Goal: Task Accomplishment & Management: Manage account settings

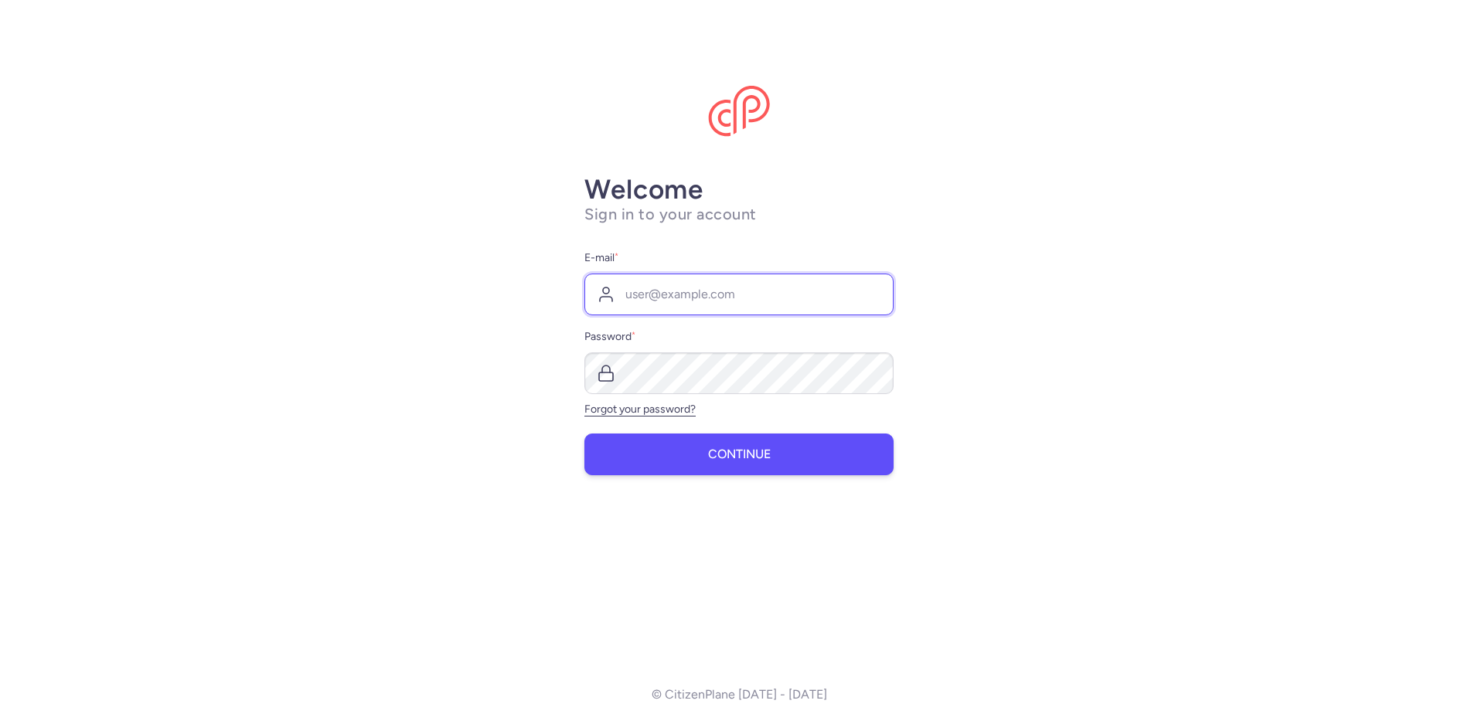
type input "[EMAIL_ADDRESS][DOMAIN_NAME]"
click at [712, 465] on button "Continue" at bounding box center [739, 455] width 309 height 42
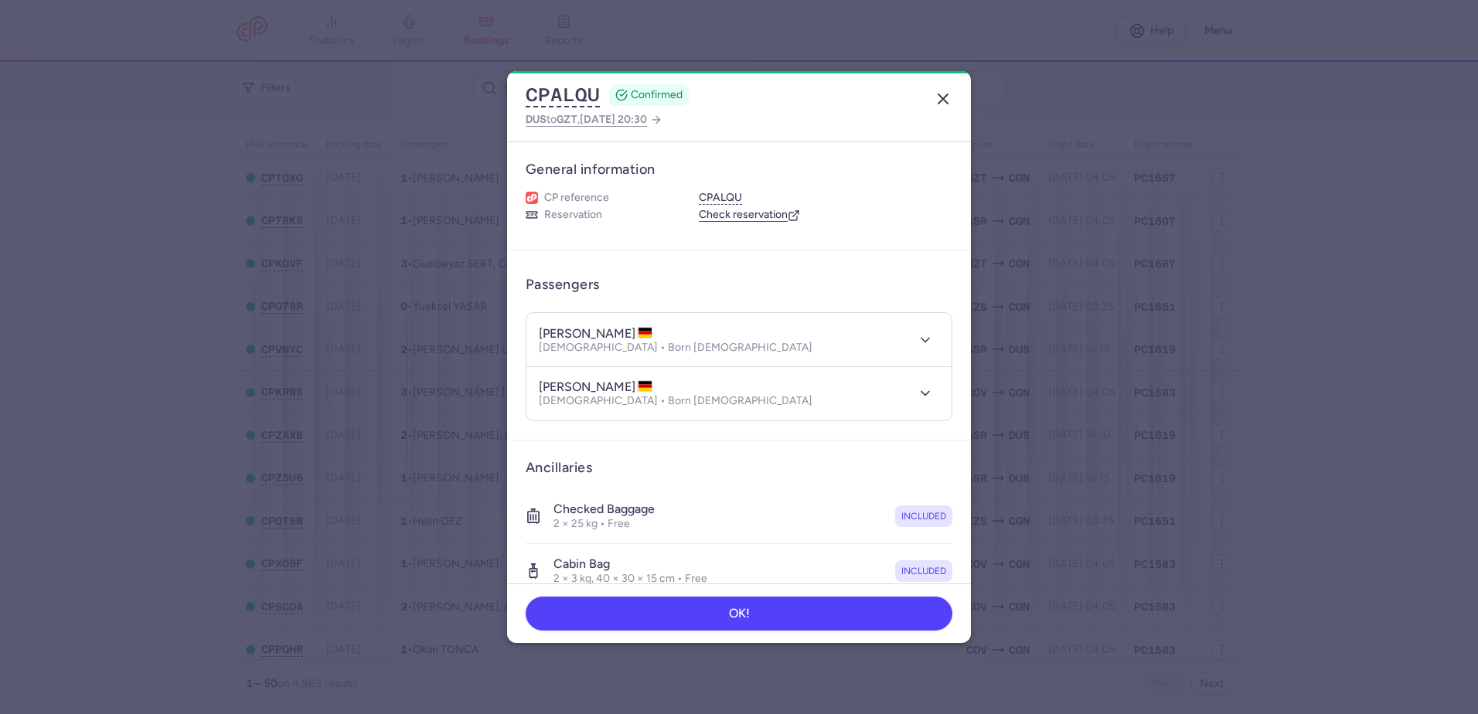
click at [712, 97] on icon "button" at bounding box center [943, 99] width 19 height 19
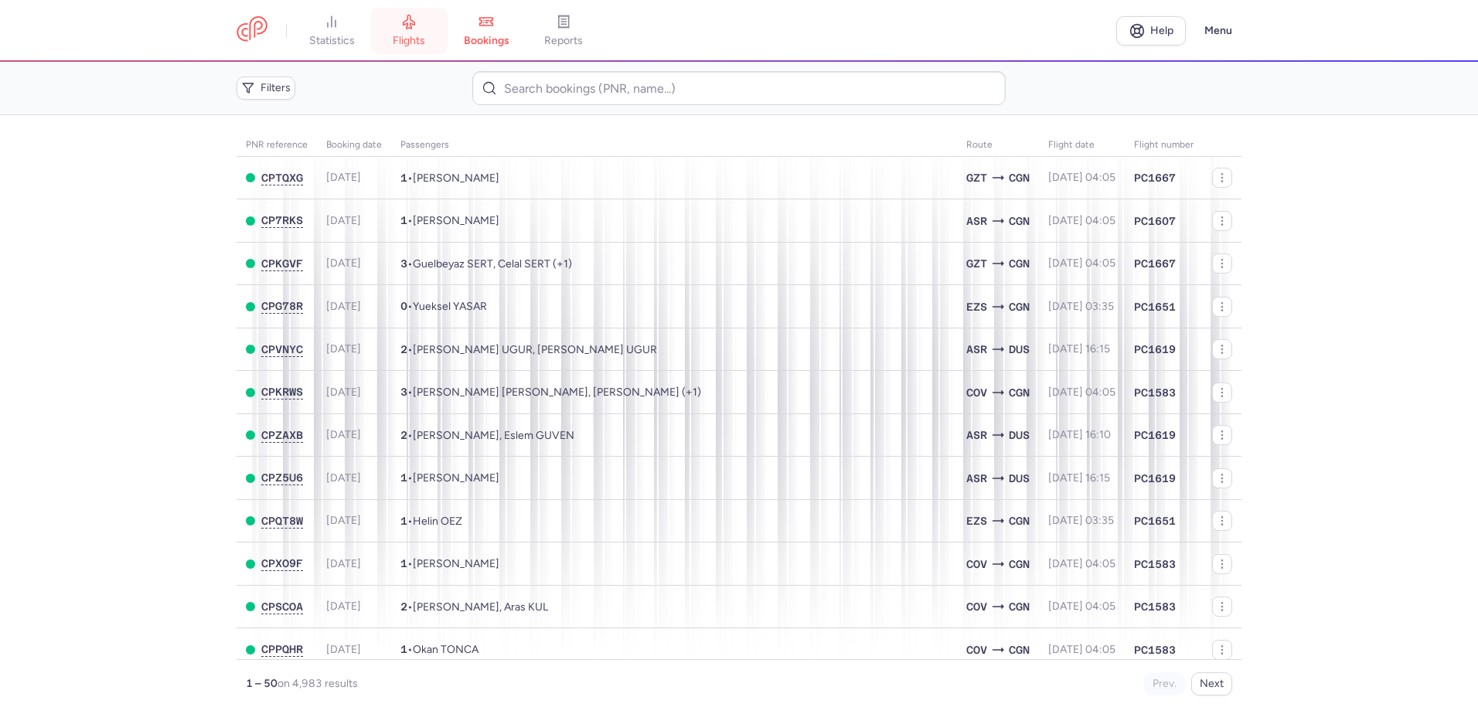
click at [401, 29] on link "flights" at bounding box center [408, 31] width 77 height 34
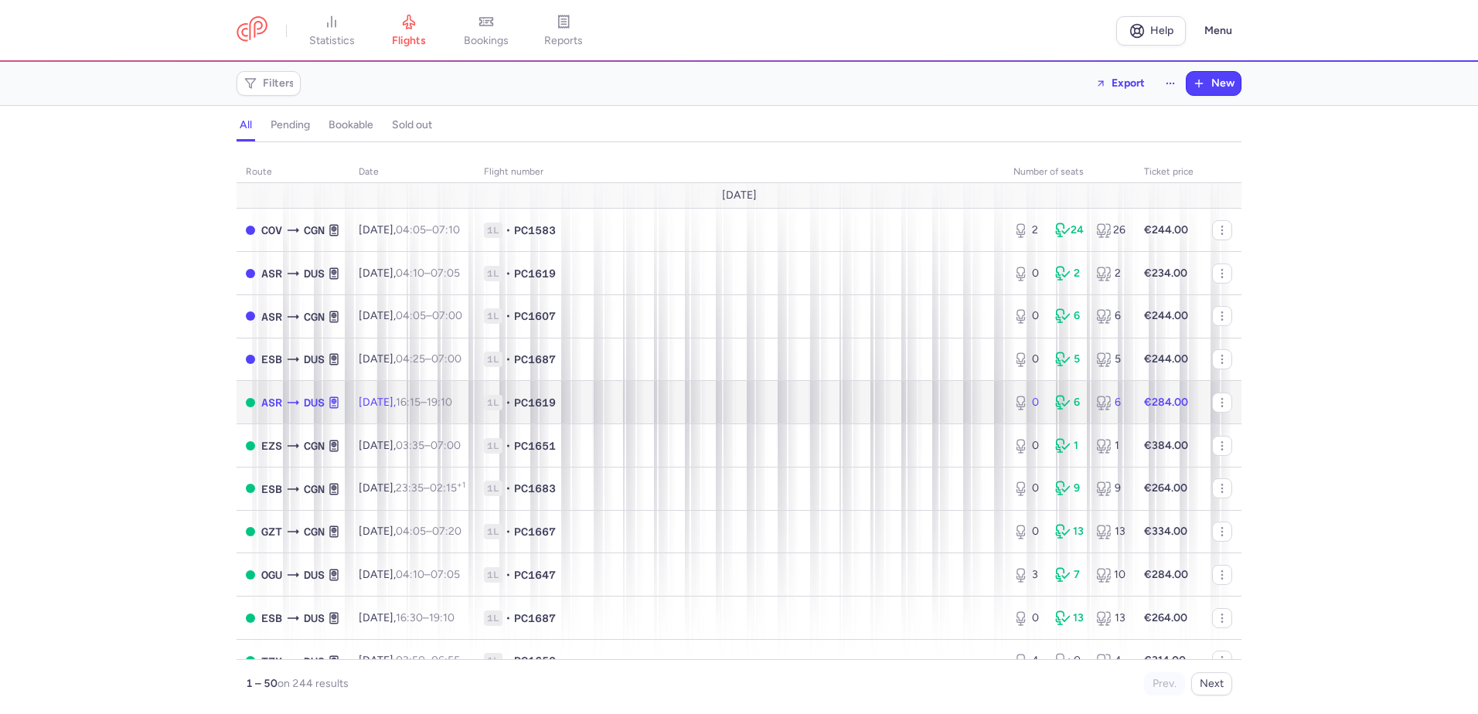
click at [349, 411] on td "[DATE] 16:15 – 19:10 +0" at bounding box center [411, 402] width 125 height 43
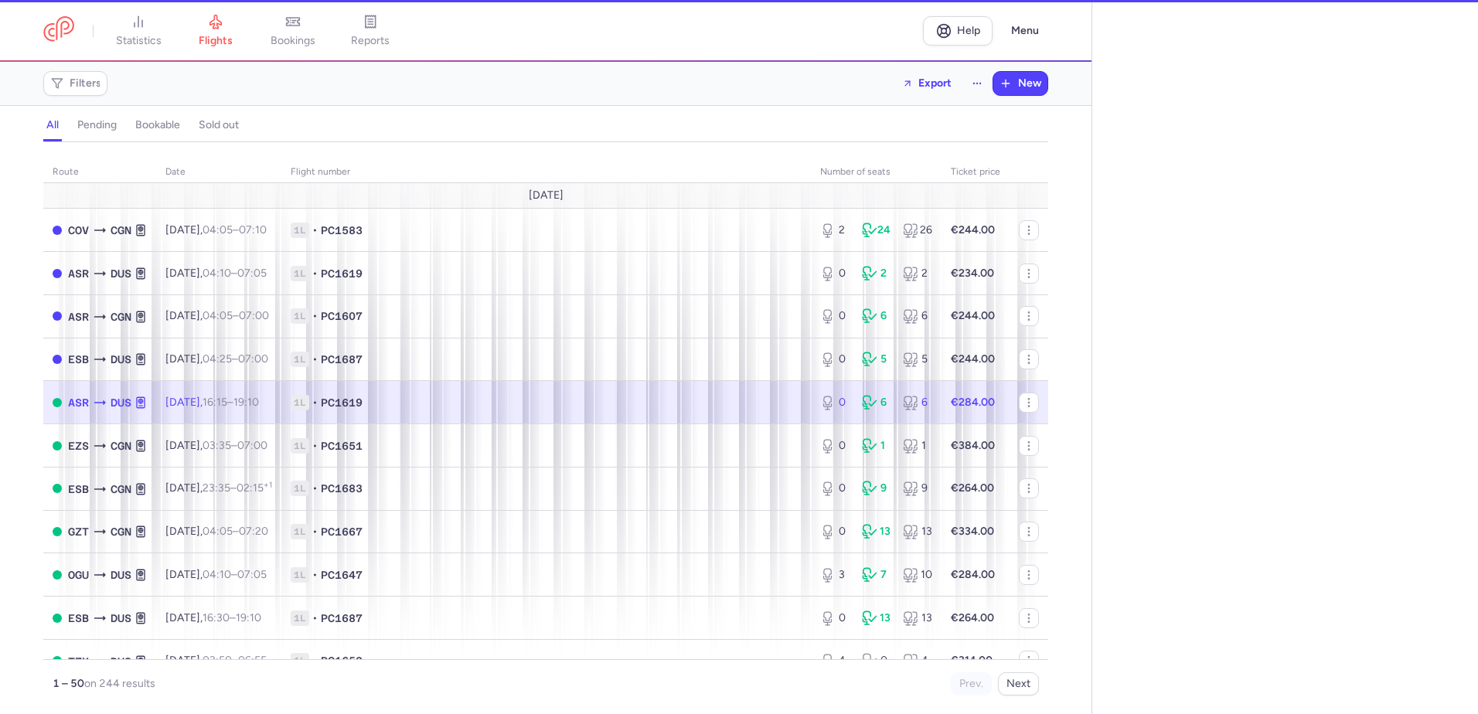
select select "hours"
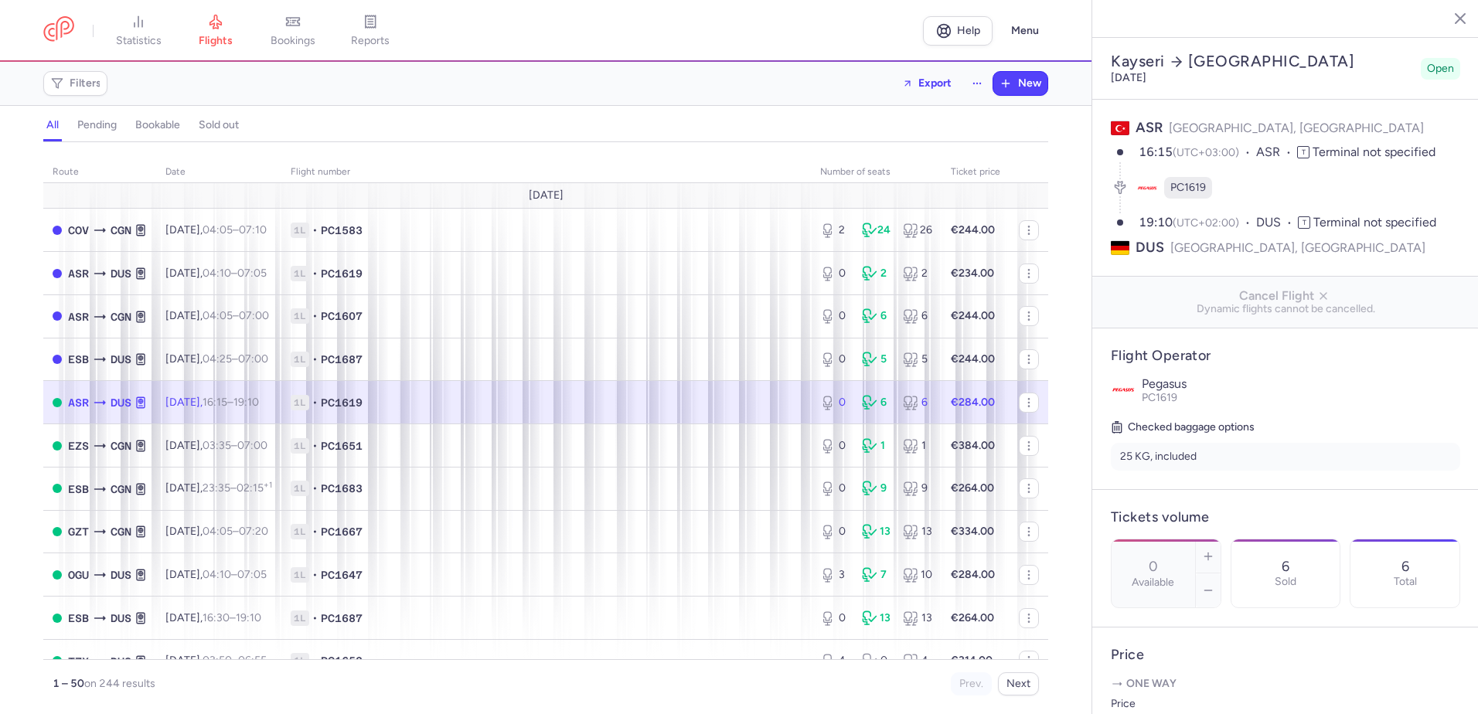
drag, startPoint x: 302, startPoint y: 36, endPoint x: 218, endPoint y: 39, distance: 84.3
click at [302, 36] on span "bookings" at bounding box center [293, 41] width 45 height 14
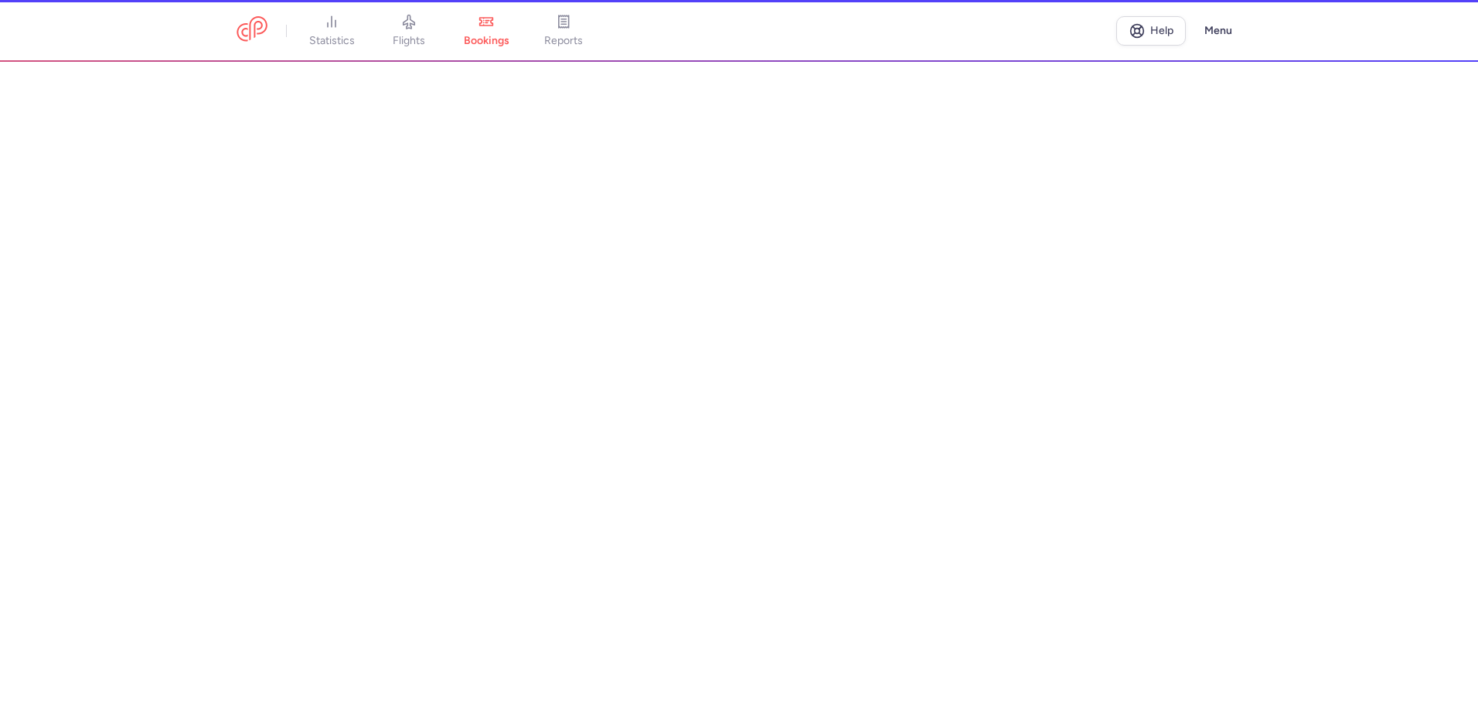
click at [218, 39] on header "statistics flights bookings reports Help Menu" at bounding box center [739, 31] width 1478 height 62
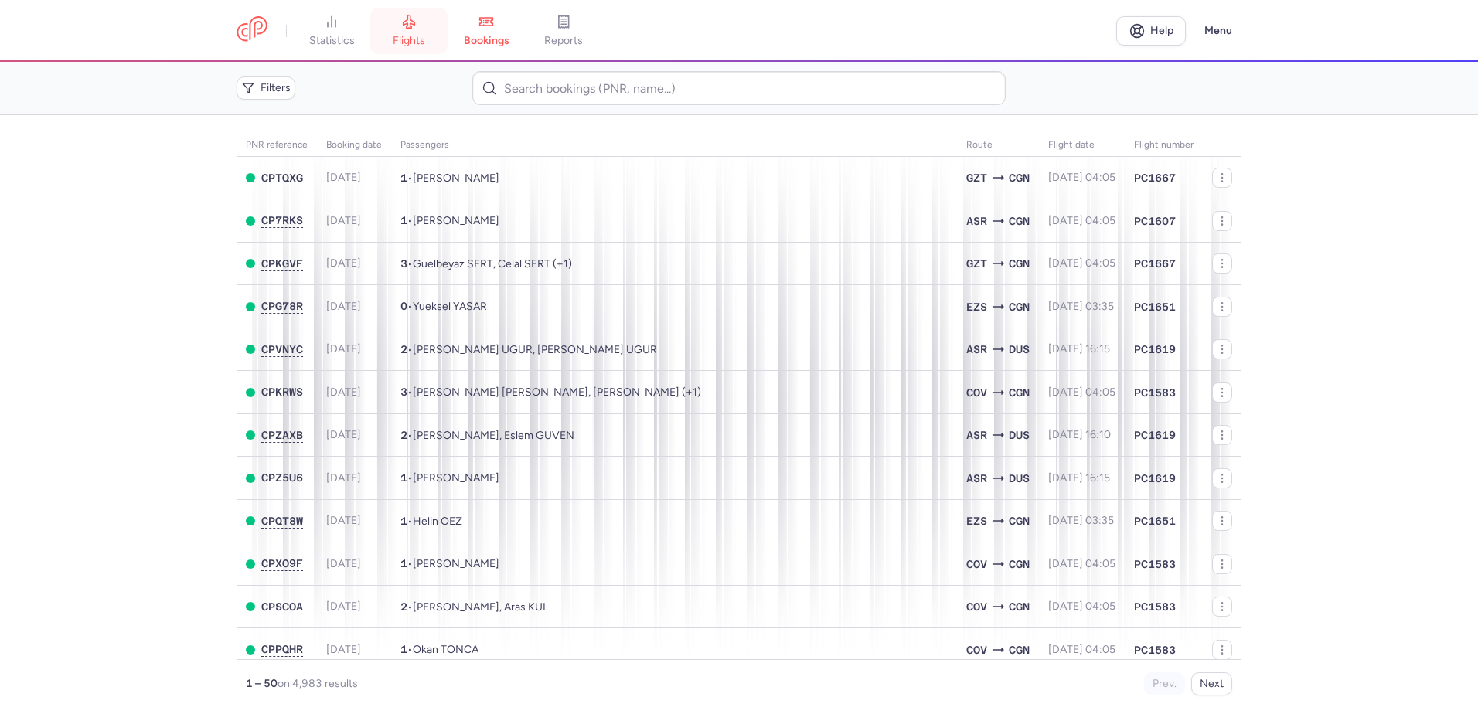
click at [402, 44] on span "flights" at bounding box center [409, 41] width 32 height 14
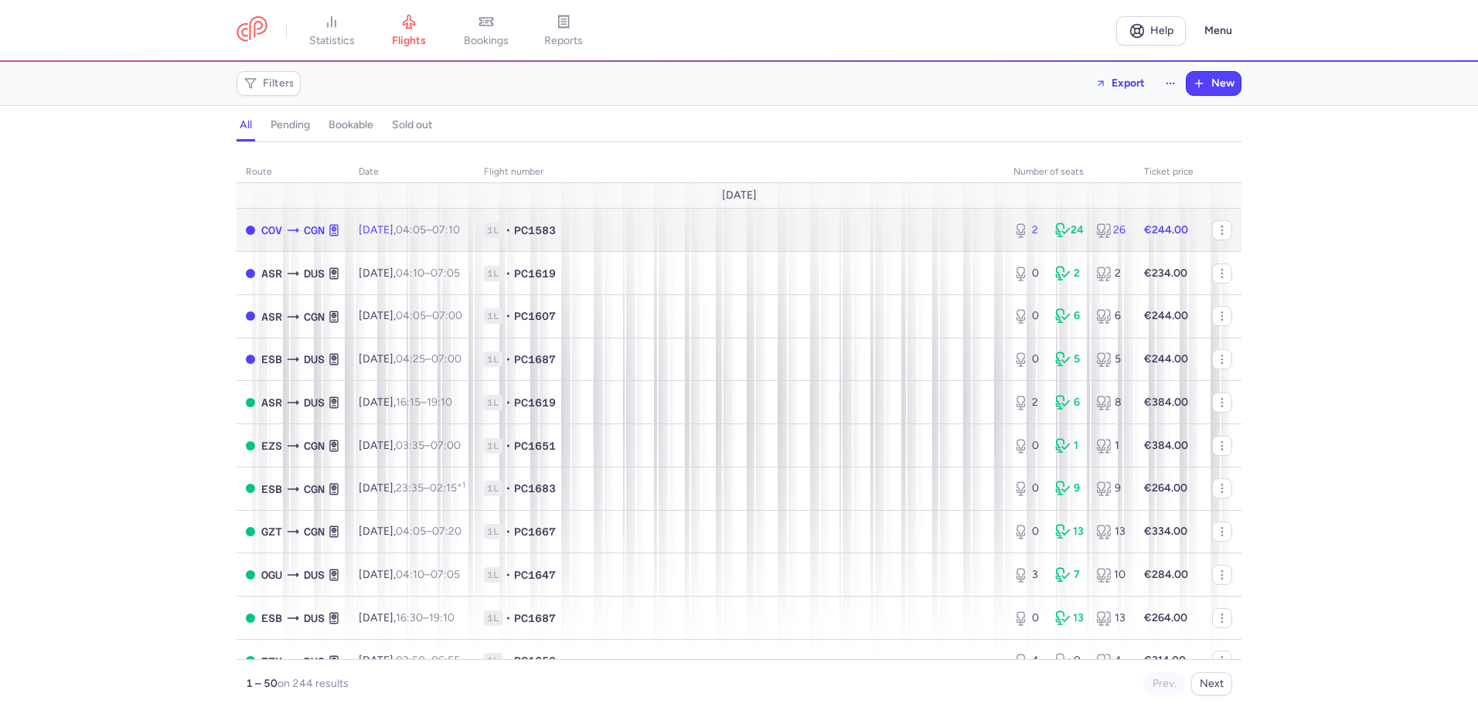
click at [503, 231] on span "1L" at bounding box center [493, 230] width 19 height 15
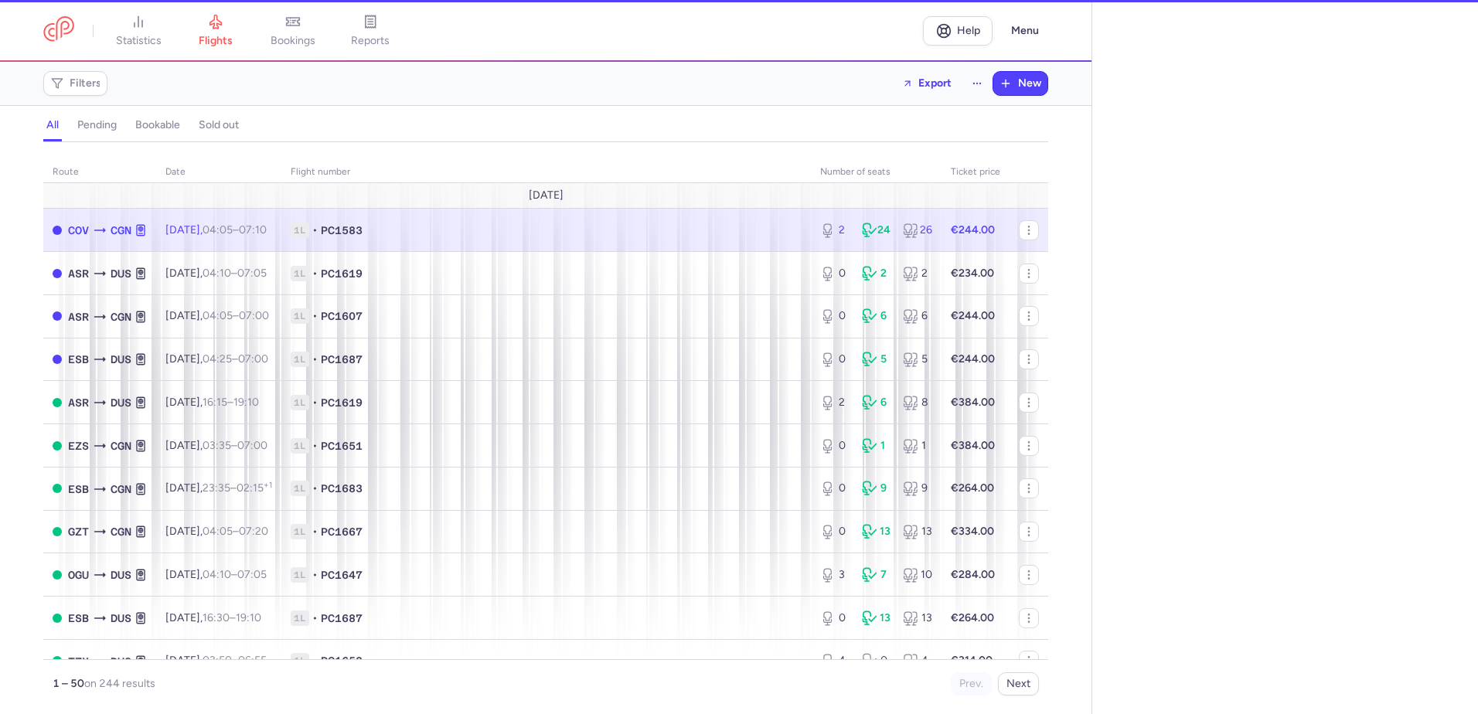
select select "hours"
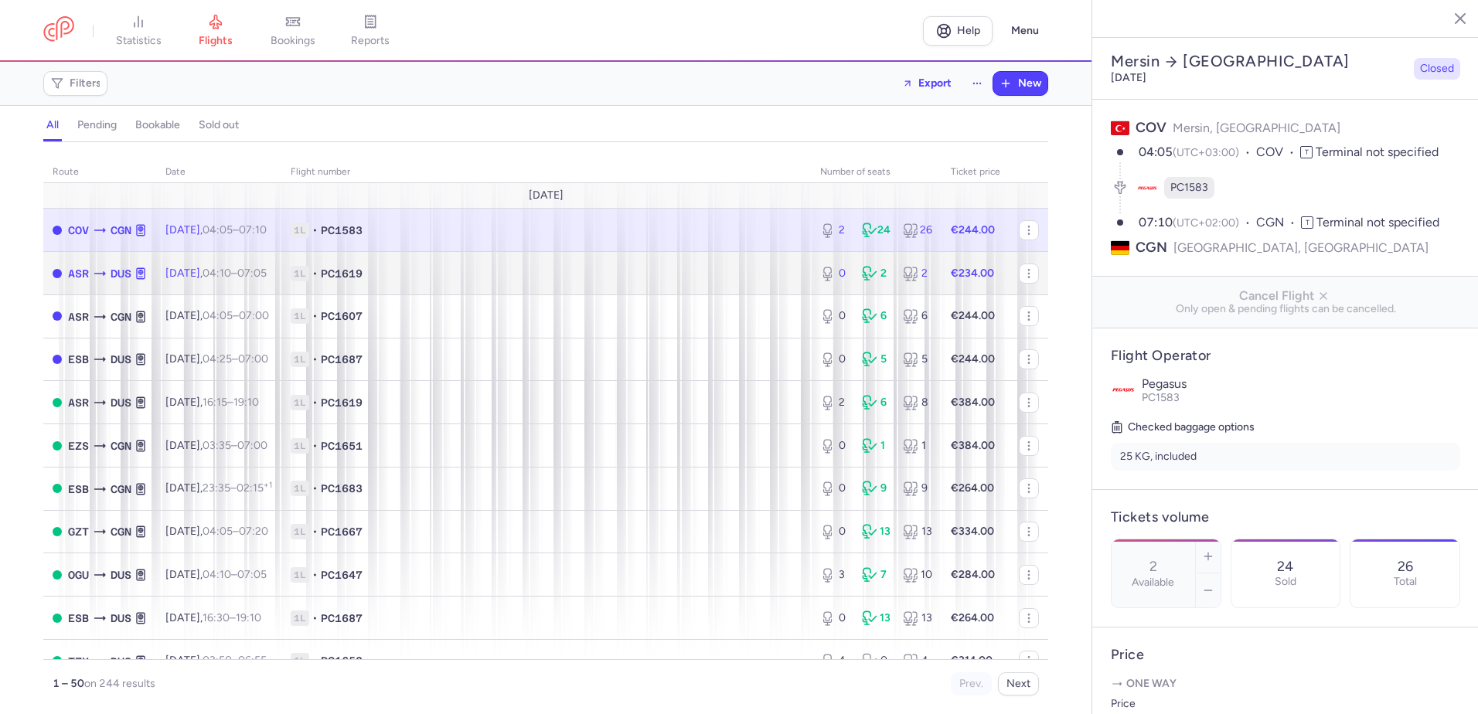
click at [406, 284] on td "1L • PC1619" at bounding box center [546, 273] width 530 height 43
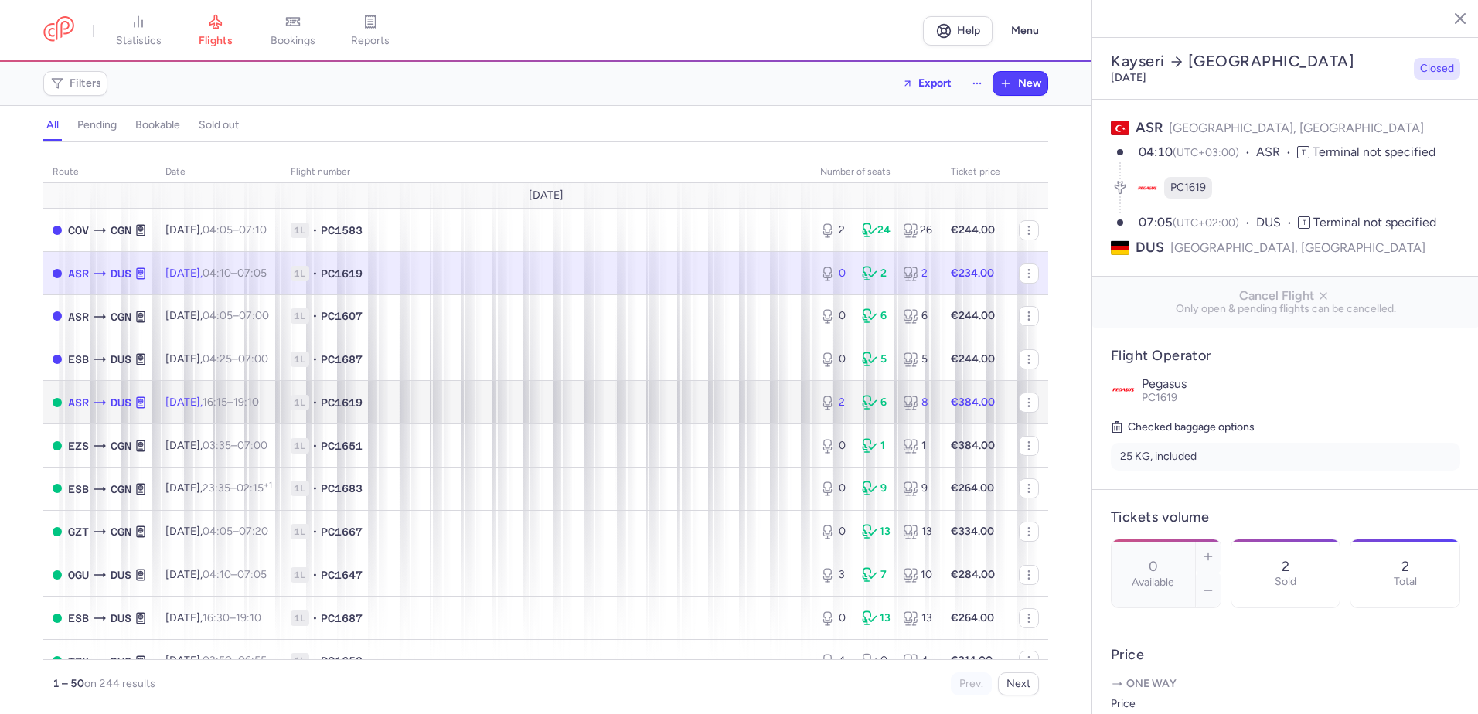
click at [281, 414] on td "[DATE] 16:15 – 19:10 +0" at bounding box center [218, 402] width 125 height 43
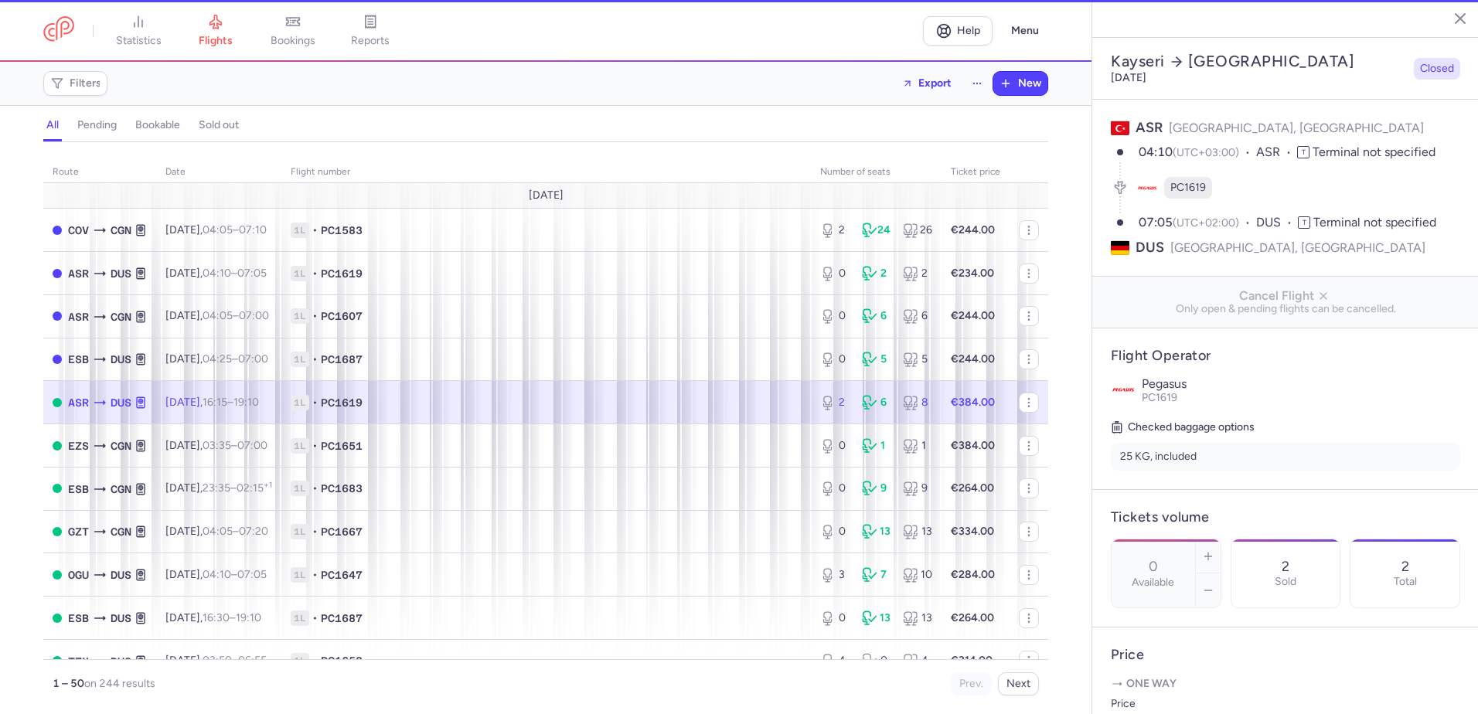
type input "2"
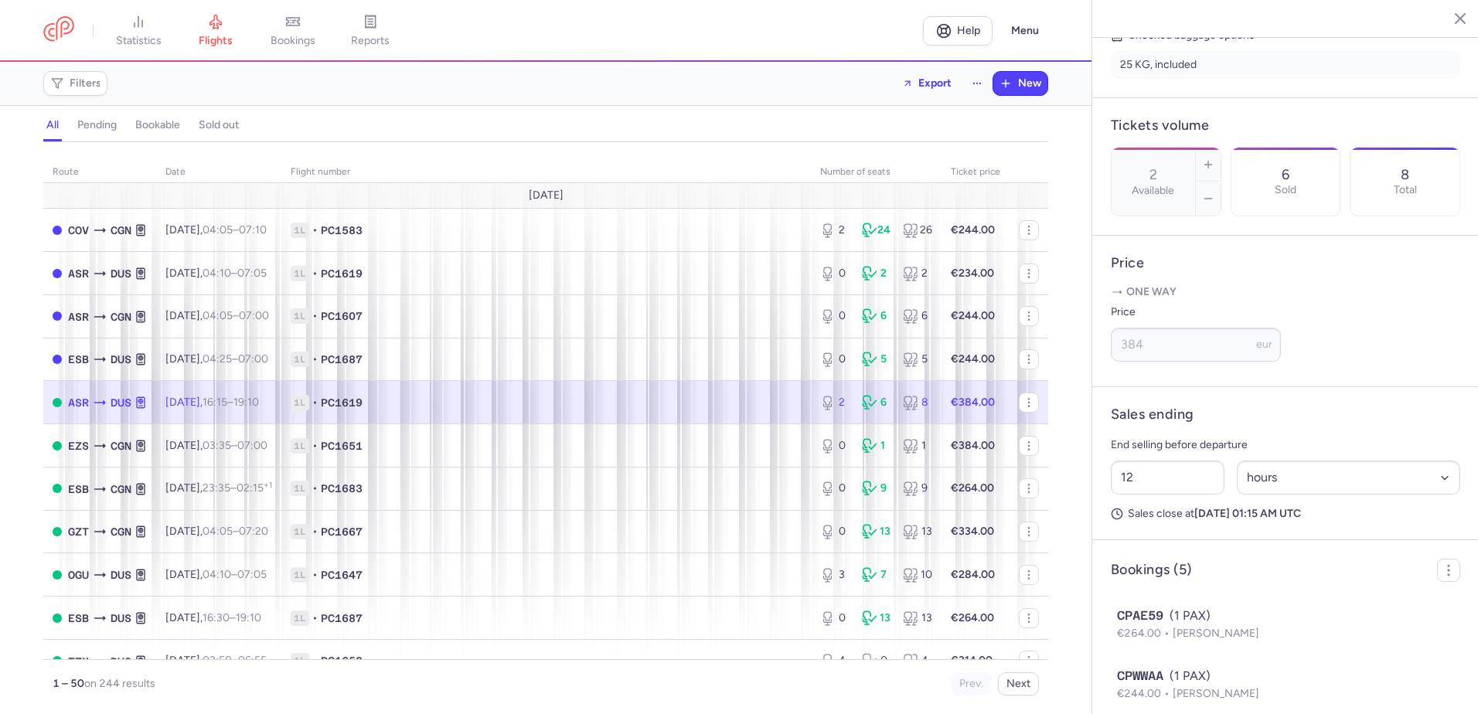
scroll to position [541, 0]
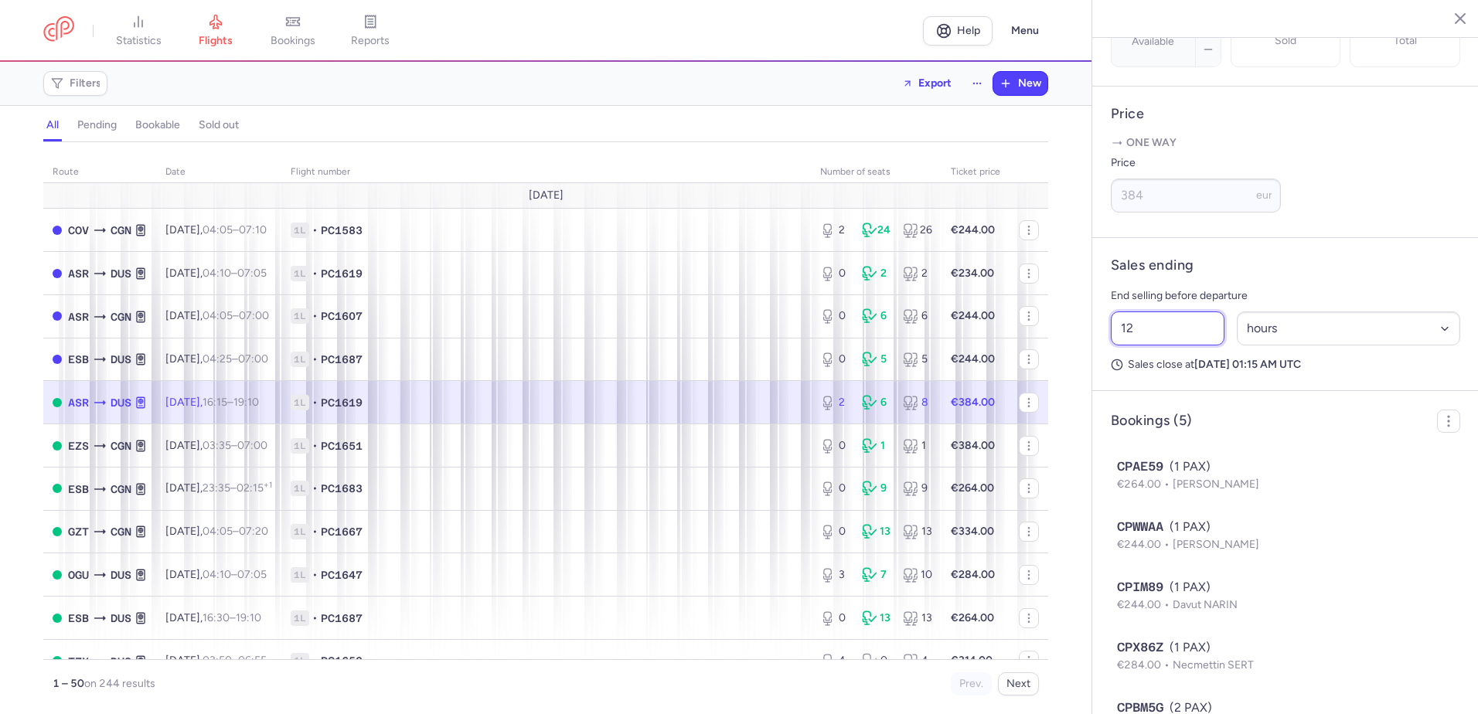
drag, startPoint x: 1161, startPoint y: 370, endPoint x: 1097, endPoint y: 383, distance: 64.7
click at [712, 383] on article "Sales ending End selling before departure 12 Select an option hours days Sales …" at bounding box center [1286, 314] width 387 height 153
type input "6"
click at [712, 679] on span "Save changes" at bounding box center [1162, 684] width 77 height 14
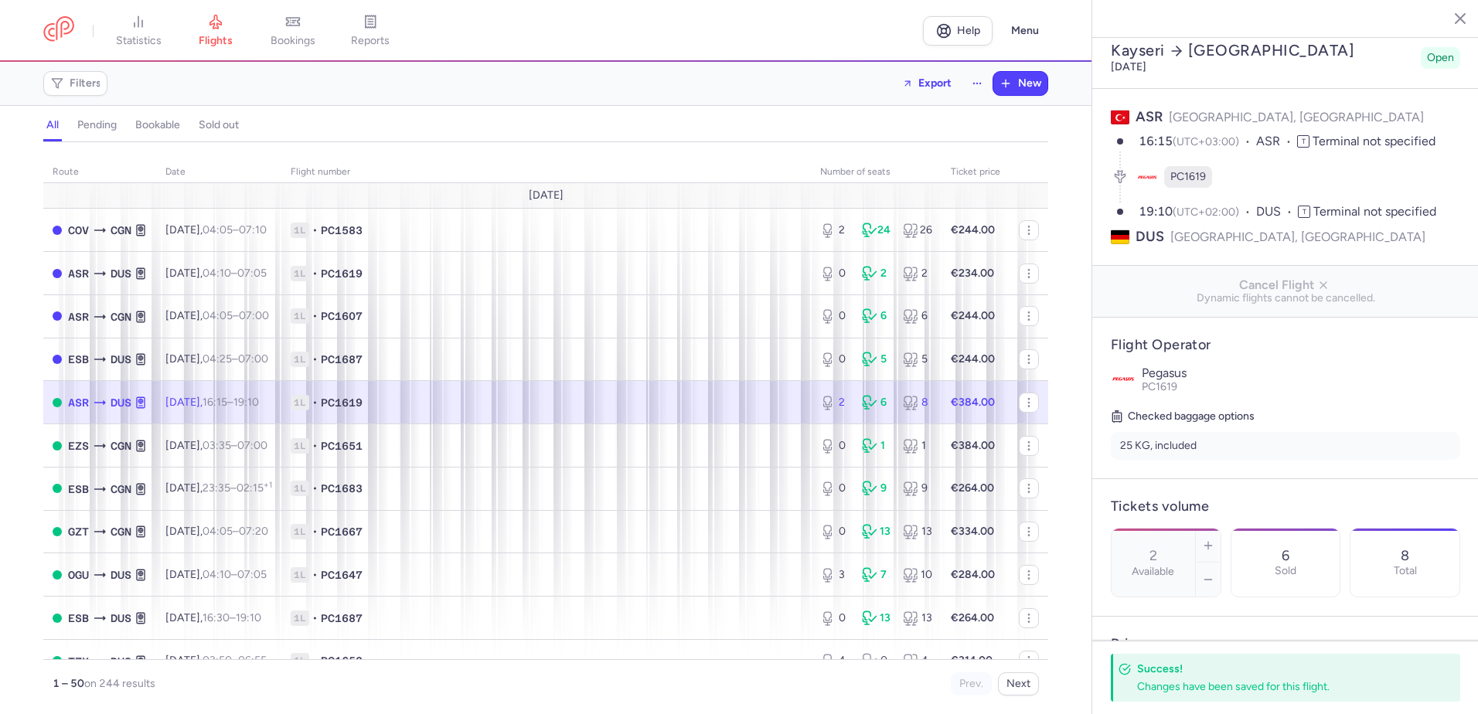
scroll to position [0, 0]
